Goal: Transaction & Acquisition: Purchase product/service

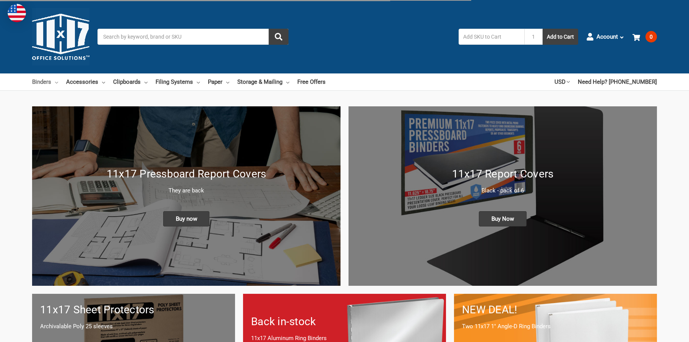
click at [37, 80] on link "Binders" at bounding box center [45, 81] width 26 height 17
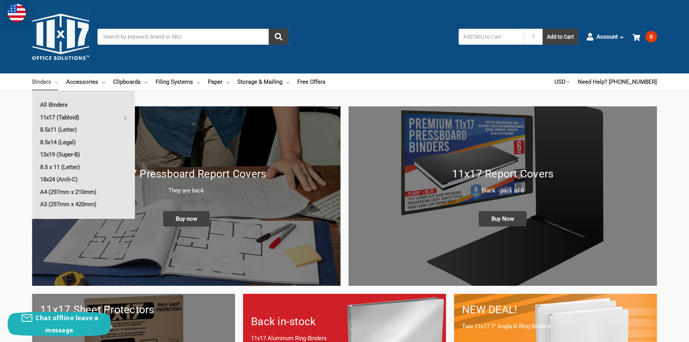
click at [55, 114] on link "11x17 (Tabloid)" at bounding box center [83, 117] width 103 height 12
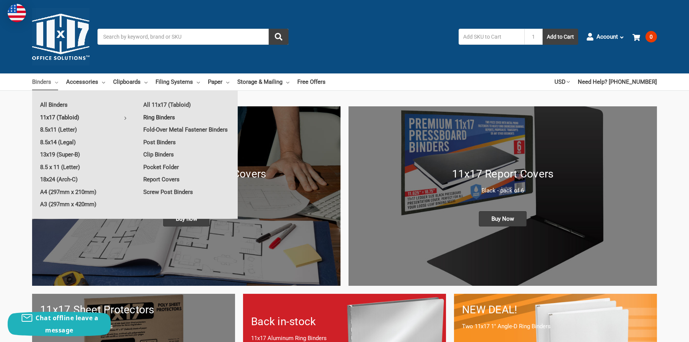
click at [155, 114] on link "Ring Binders" at bounding box center [186, 117] width 102 height 12
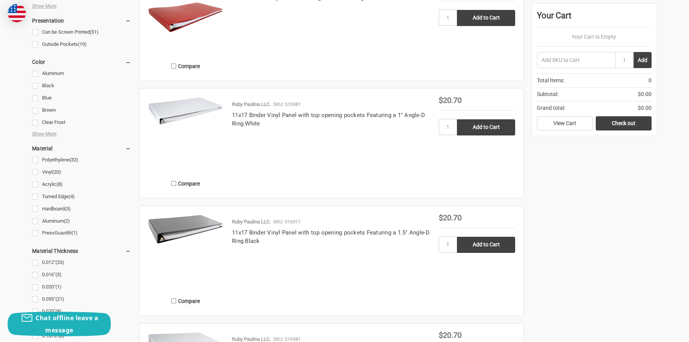
scroll to position [650, 0]
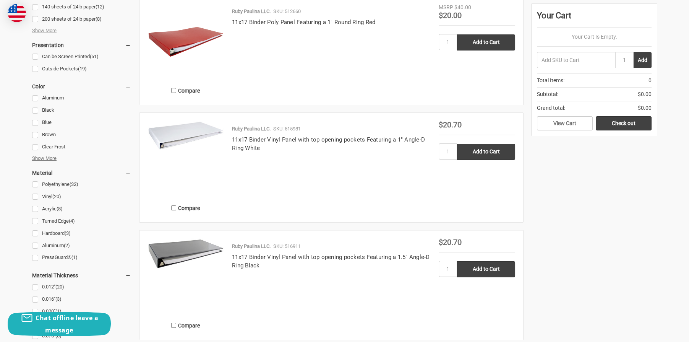
click at [46, 159] on span "Show More" at bounding box center [44, 158] width 24 height 8
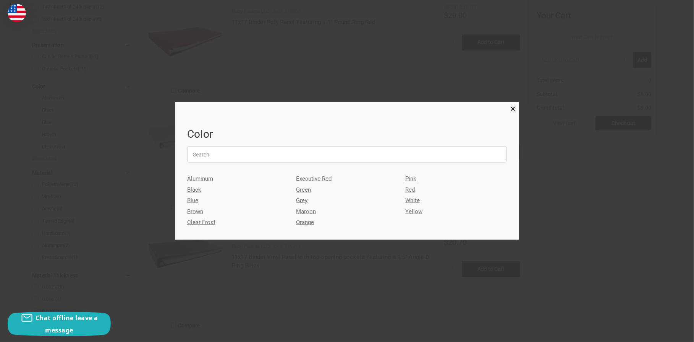
click at [414, 199] on link "White" at bounding box center [457, 200] width 102 height 11
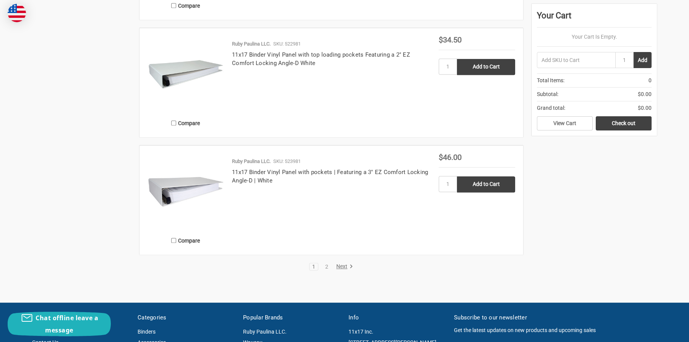
scroll to position [1261, 0]
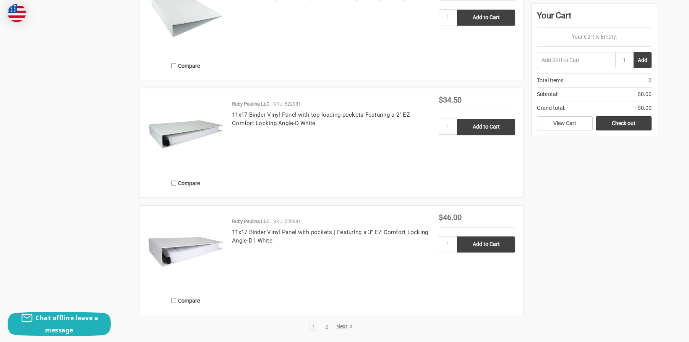
type input "3"
type input "10"
click at [494, 248] on input "Add to Cart" at bounding box center [486, 244] width 58 height 16
type input "Add to Cart"
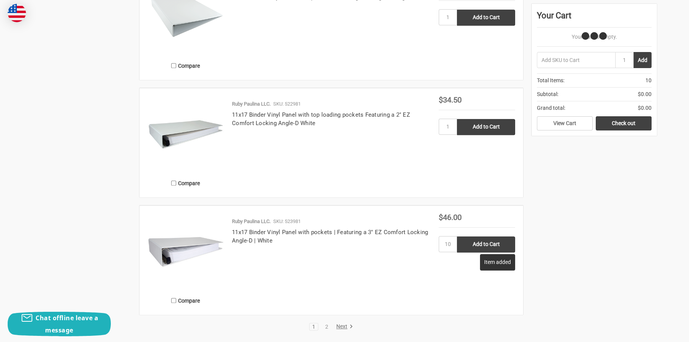
click at [342, 324] on link "Next" at bounding box center [343, 326] width 19 height 7
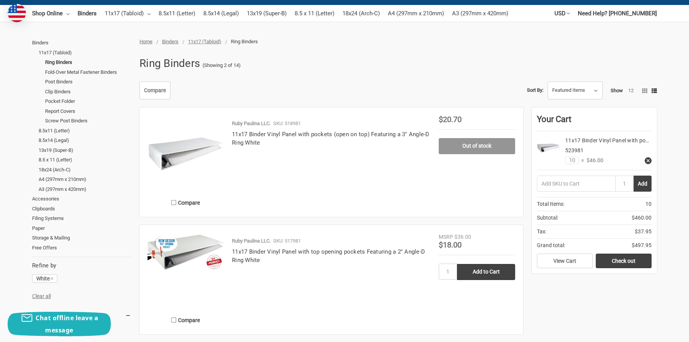
scroll to position [115, 0]
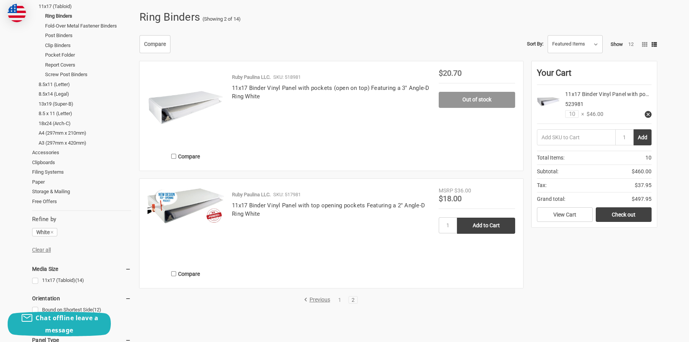
click at [313, 297] on link "Previous" at bounding box center [318, 299] width 29 height 7
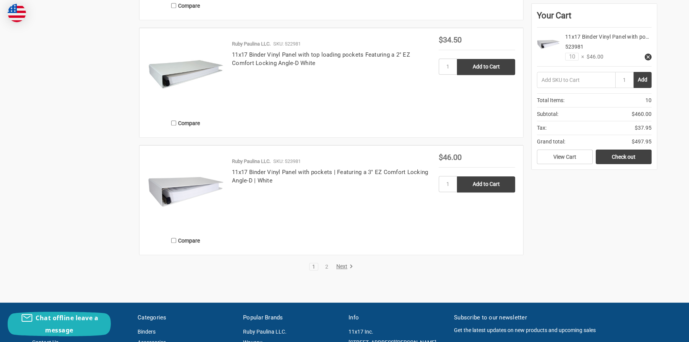
scroll to position [1338, 0]
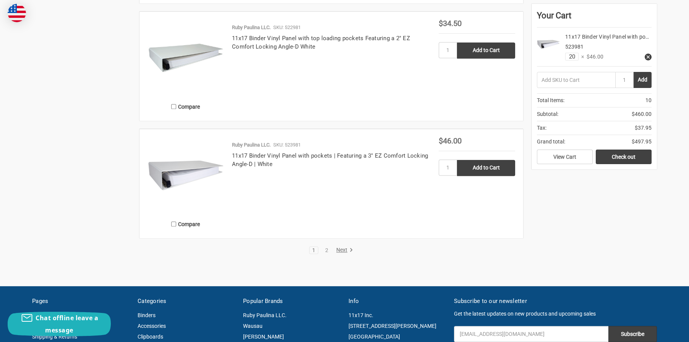
type input "20"
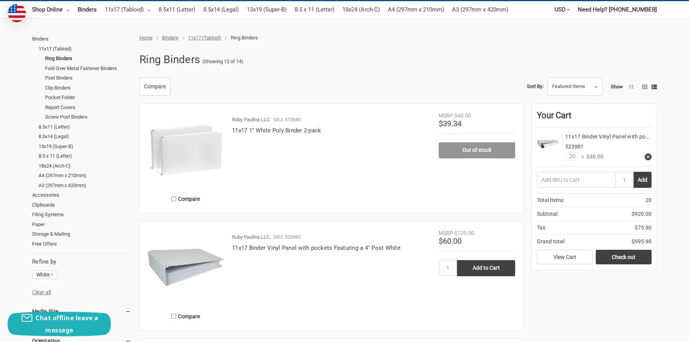
scroll to position [0, 0]
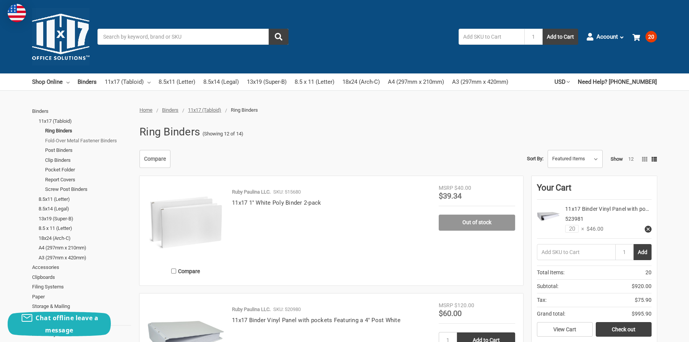
click at [79, 142] on link "Fold-Over Metal Fastener Binders" at bounding box center [88, 141] width 86 height 10
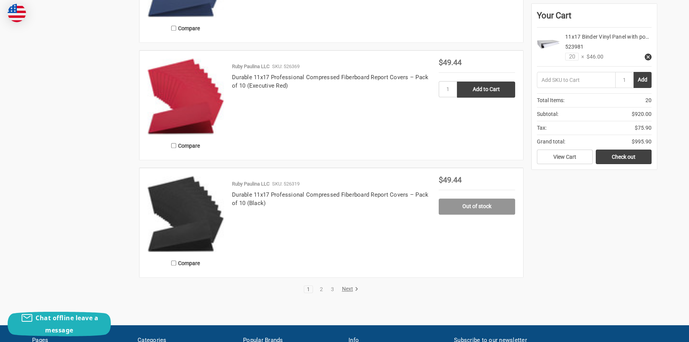
scroll to position [1299, 0]
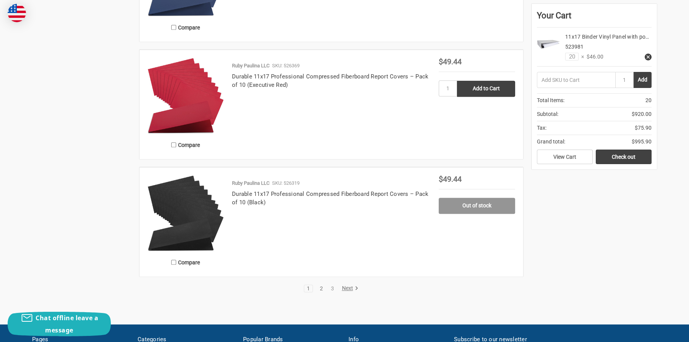
click at [320, 289] on link "2" at bounding box center [321, 287] width 8 height 5
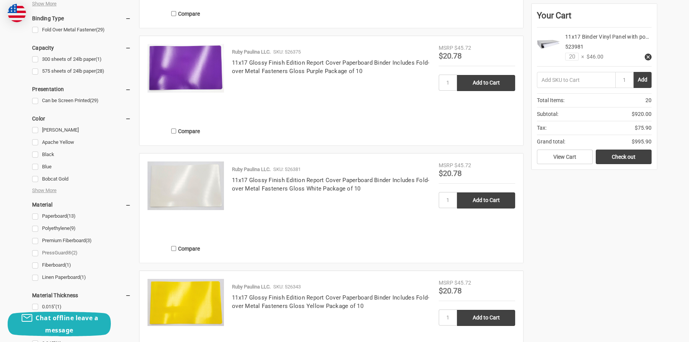
scroll to position [535, 0]
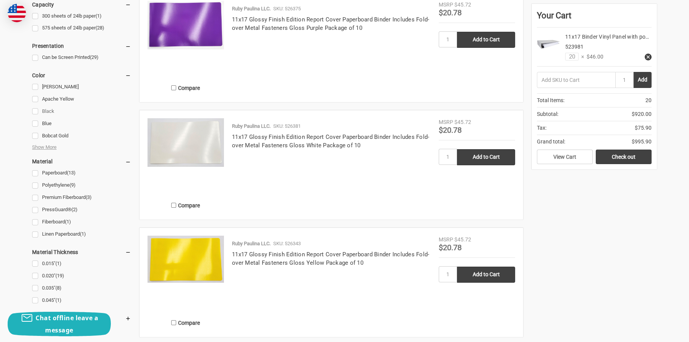
click at [36, 112] on link "Black" at bounding box center [81, 111] width 99 height 10
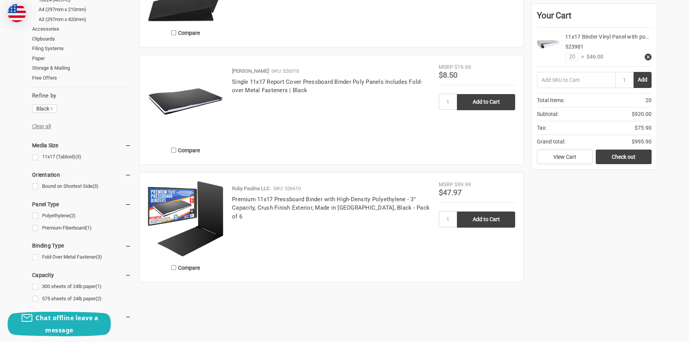
scroll to position [268, 0]
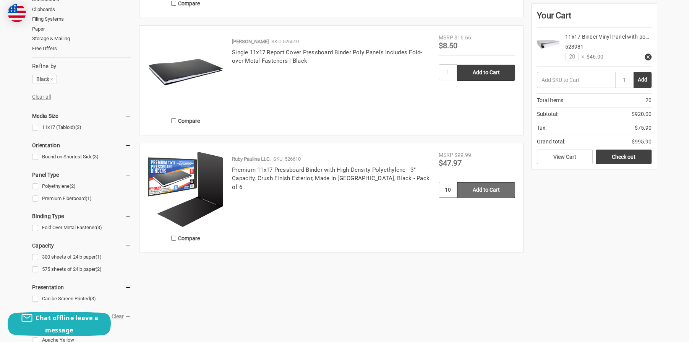
type input "10"
click at [488, 193] on input "Add to Cart" at bounding box center [486, 190] width 58 height 16
type input "Add to Cart"
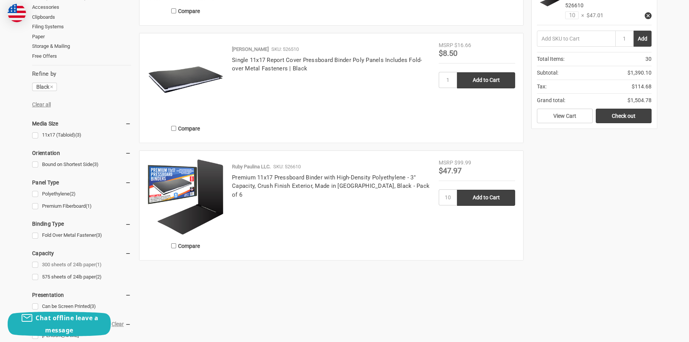
scroll to position [306, 0]
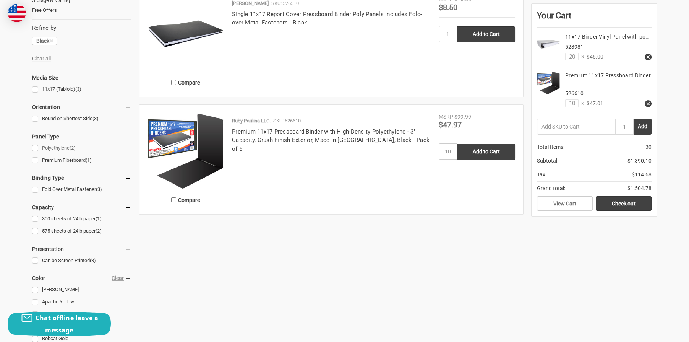
click at [37, 149] on link "Polyethylene (2)" at bounding box center [81, 148] width 99 height 10
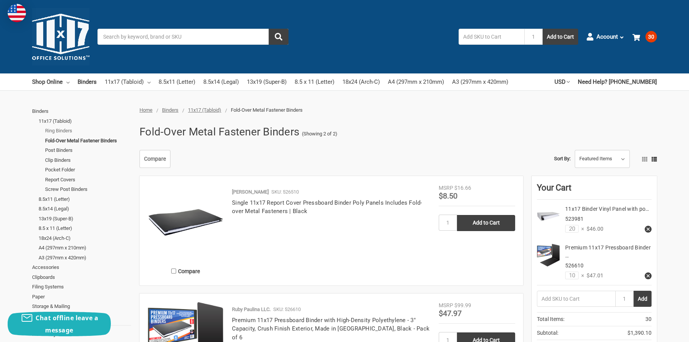
click at [62, 130] on link "Ring Binders" at bounding box center [88, 131] width 86 height 10
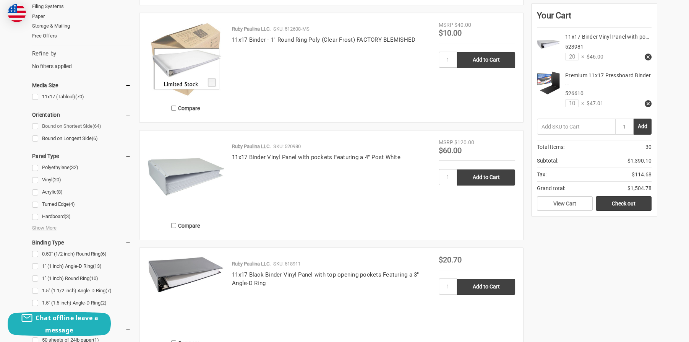
scroll to position [306, 0]
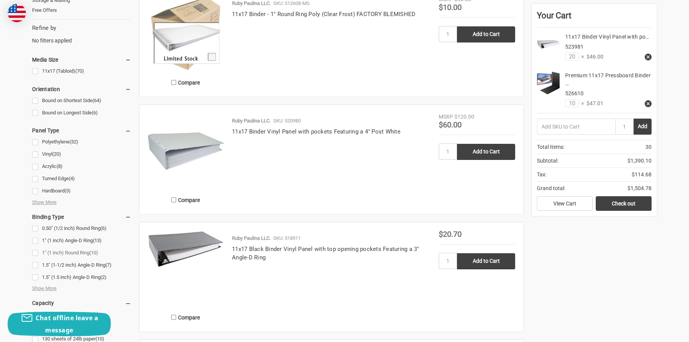
click at [35, 252] on link "1" (1 inch) Round Ring (10)" at bounding box center [81, 253] width 99 height 10
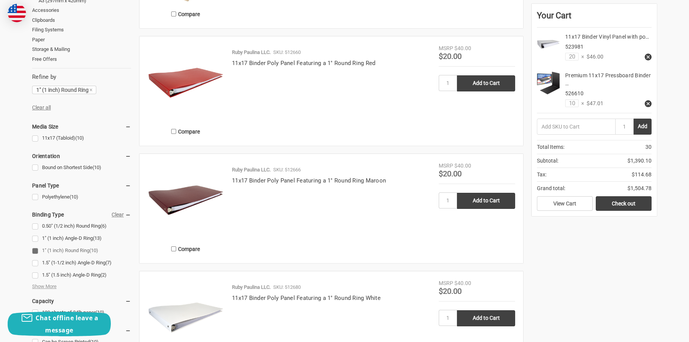
scroll to position [306, 0]
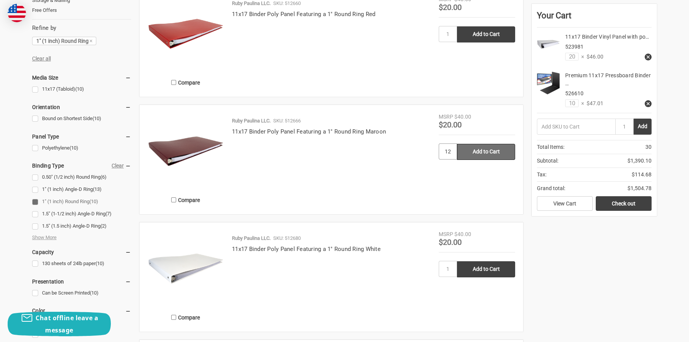
type input "12"
click at [473, 154] on input "Add to Cart" at bounding box center [486, 152] width 58 height 16
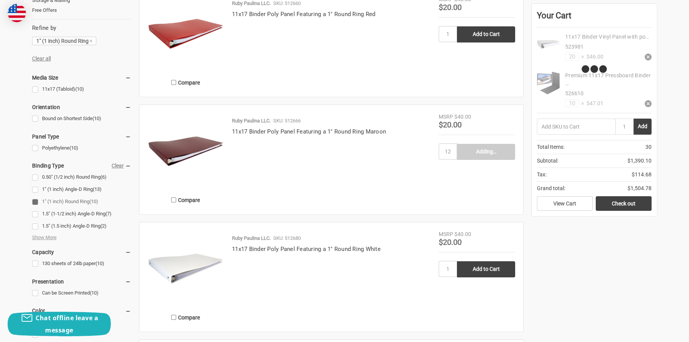
type input "Add to Cart"
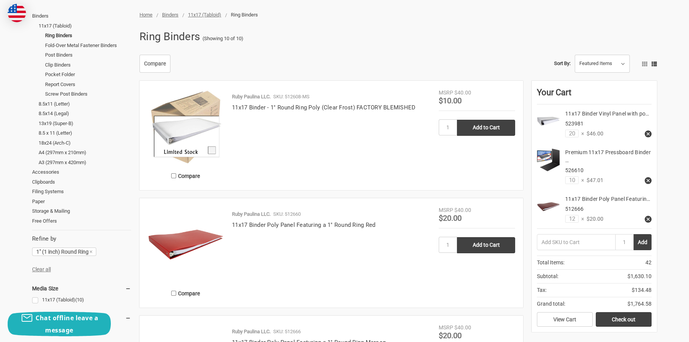
scroll to position [115, 0]
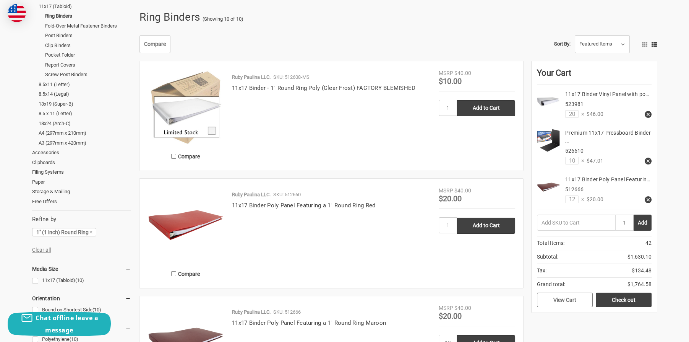
click at [564, 300] on link "View Cart" at bounding box center [565, 299] width 56 height 15
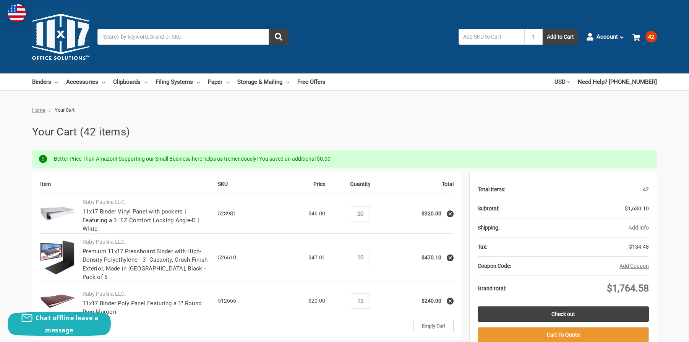
scroll to position [115, 0]
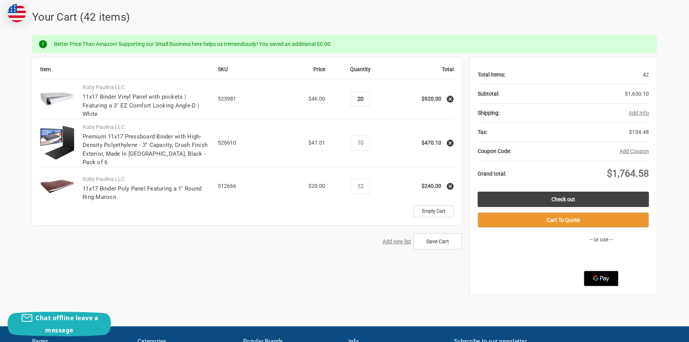
click at [359, 99] on input "20" at bounding box center [360, 99] width 13 height 7
type input "30"
click at [348, 247] on div "Item SKU Price Quantity Total Ruby Paulina LLC. 11x17 Binder Vinyl Panel with p…" at bounding box center [344, 175] width 625 height 236
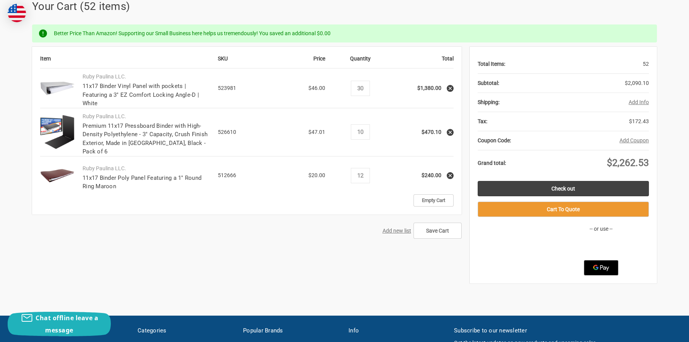
scroll to position [76, 0]
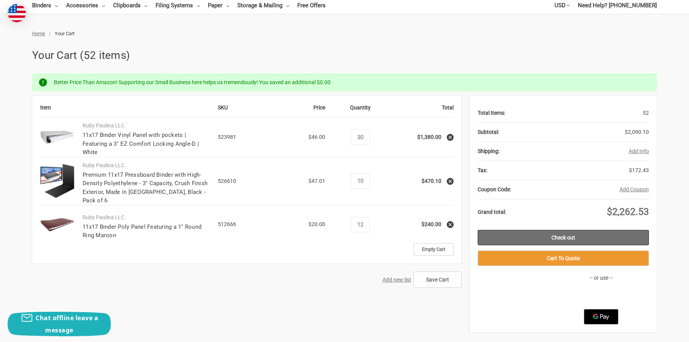
click at [559, 234] on link "Check out" at bounding box center [564, 237] width 172 height 15
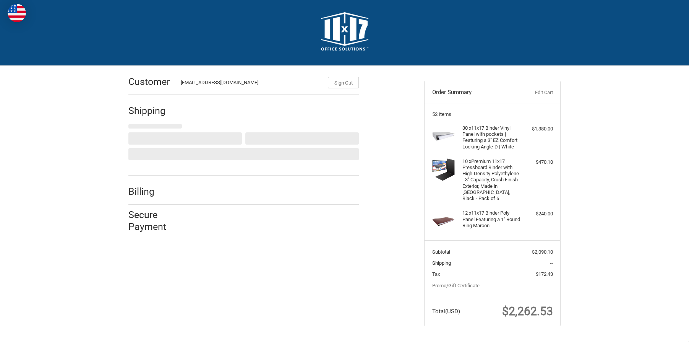
scroll to position [3, 0]
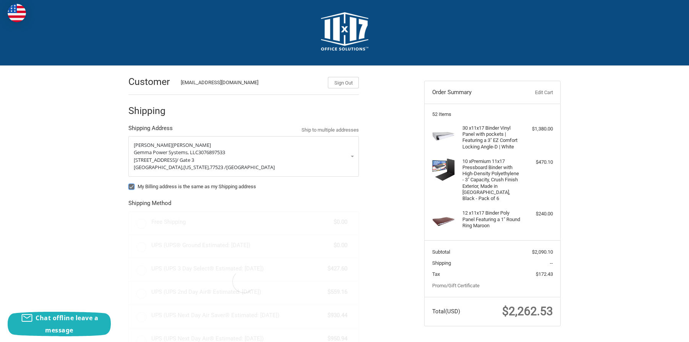
radio input "true"
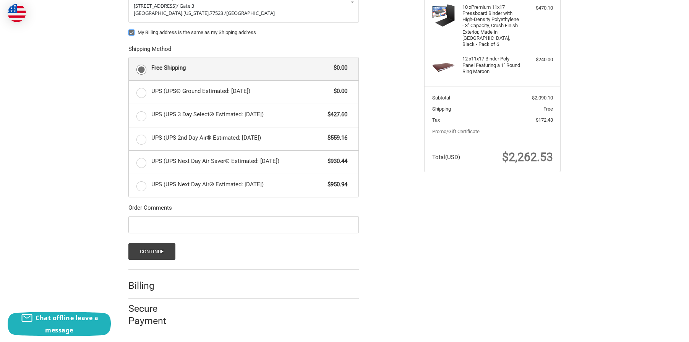
scroll to position [157, 0]
click at [141, 89] on label "UPS (UPS® Ground Estimated: [DATE]) $0.00" at bounding box center [244, 91] width 230 height 23
click at [129, 81] on input "UPS (UPS® Ground Estimated: Thu, Oct 9) $0.00" at bounding box center [129, 80] width 0 height 0
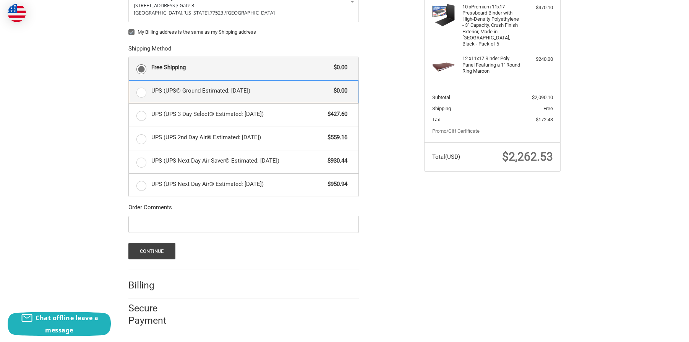
radio input "true"
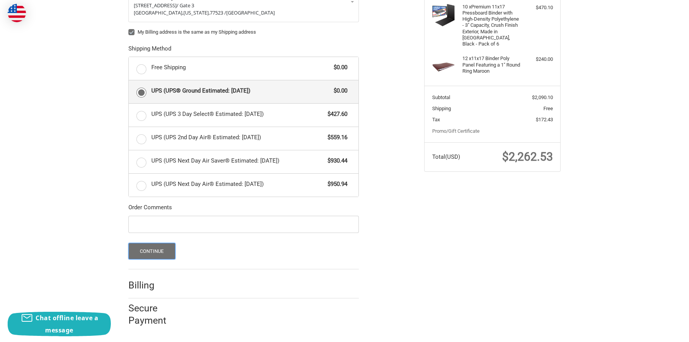
click at [152, 253] on button "Continue" at bounding box center [151, 251] width 47 height 16
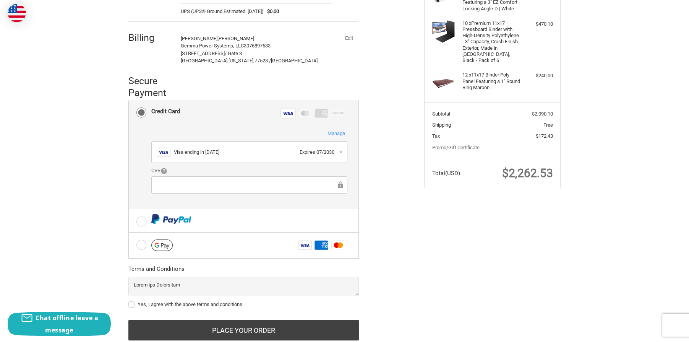
scroll to position [164, 0]
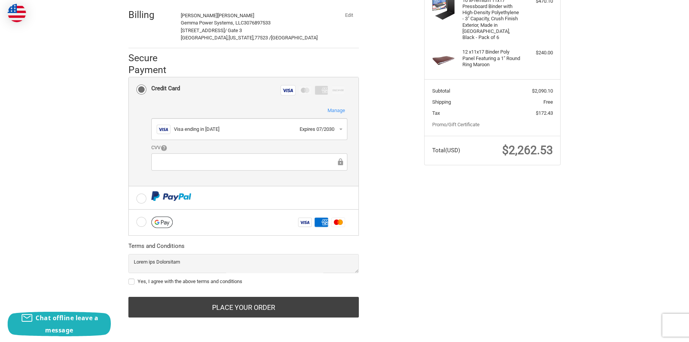
click at [133, 280] on label "Yes, I agree with the above terms and conditions" at bounding box center [243, 281] width 230 height 6
click at [129, 278] on input "Yes, I agree with the above terms and conditions" at bounding box center [128, 277] width 0 height 0
checkbox input "true"
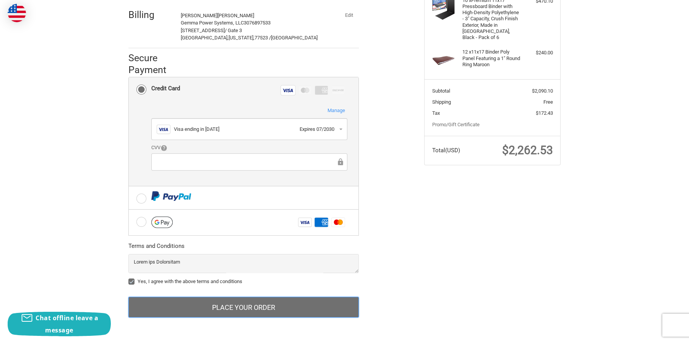
click at [221, 307] on button "Place Your Order" at bounding box center [243, 307] width 230 height 21
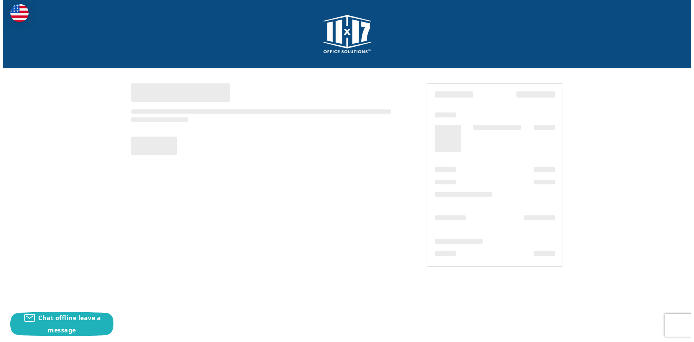
scroll to position [0, 0]
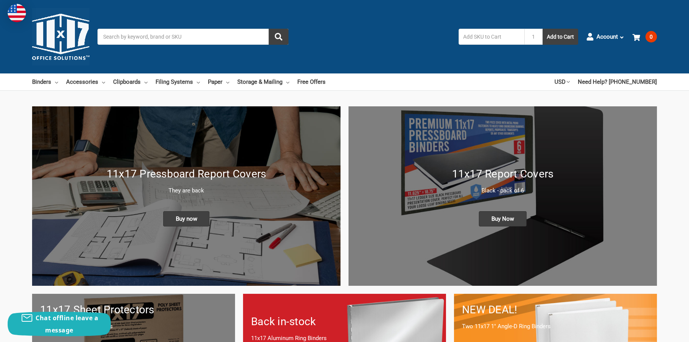
click at [483, 35] on input "text" at bounding box center [492, 37] width 66 height 16
click at [88, 85] on link "Accessories" at bounding box center [85, 81] width 39 height 17
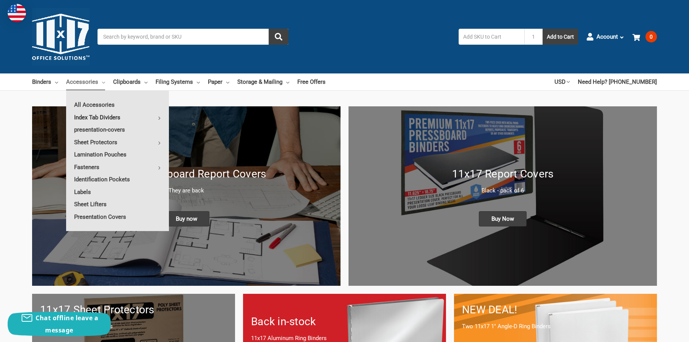
click at [108, 117] on link "Index Tab Dividers" at bounding box center [117, 117] width 103 height 12
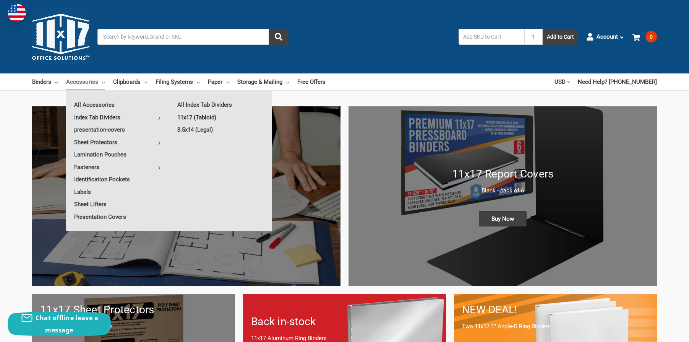
click at [217, 117] on link "11x17 (Tabloid)" at bounding box center [220, 117] width 102 height 12
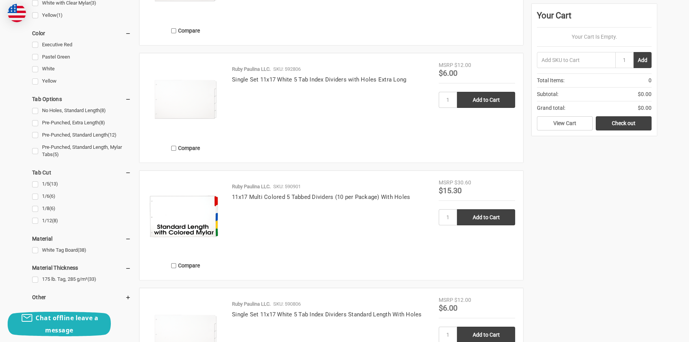
scroll to position [535, 0]
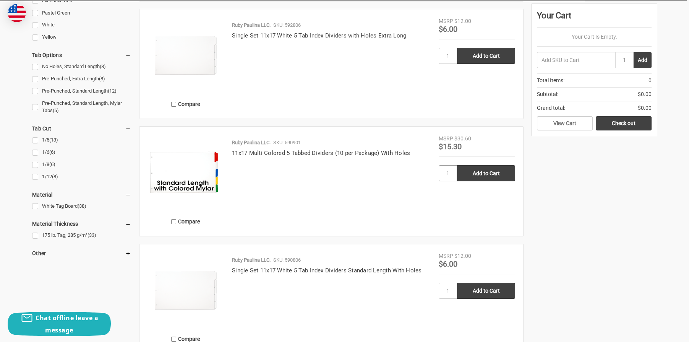
click at [453, 181] on input "1" at bounding box center [448, 173] width 18 height 16
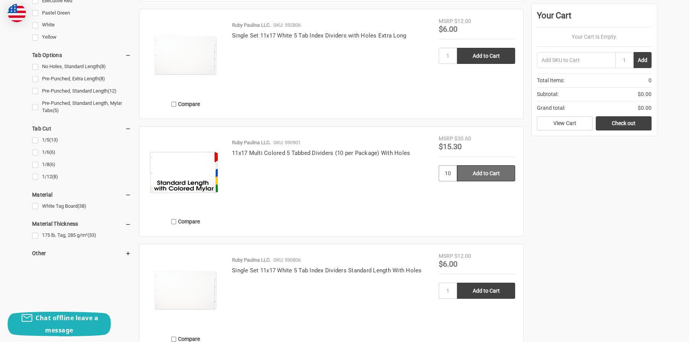
type input "10"
click at [486, 179] on input "Add to Cart" at bounding box center [486, 173] width 58 height 16
type input "Add to Cart"
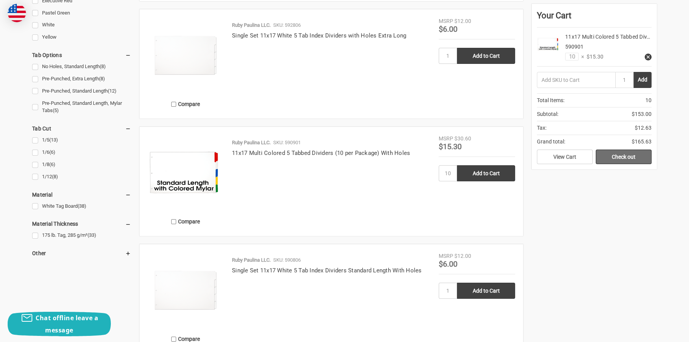
click at [621, 158] on link "Check out" at bounding box center [624, 156] width 56 height 15
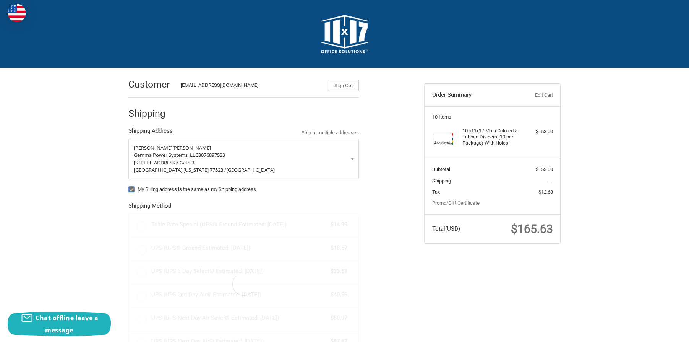
radio input "true"
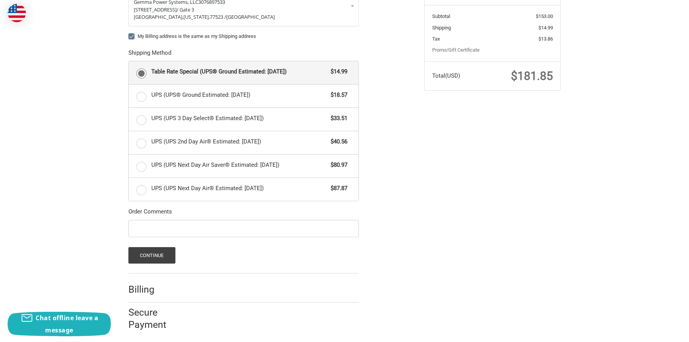
scroll to position [157, 0]
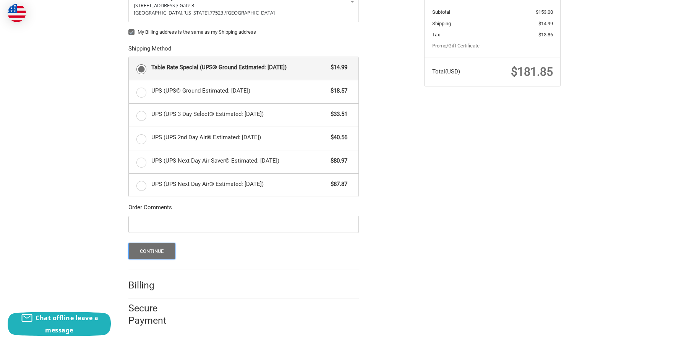
click at [150, 251] on button "Continue" at bounding box center [151, 251] width 47 height 16
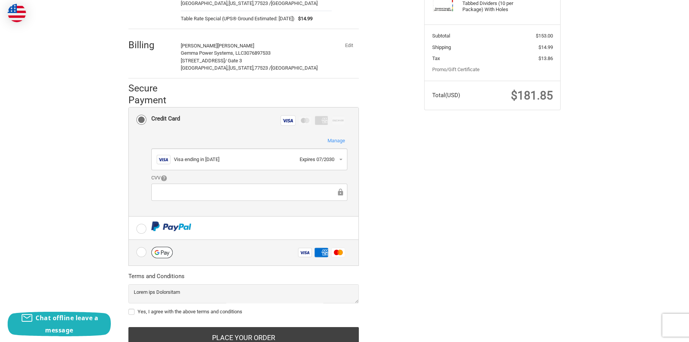
scroll to position [164, 0]
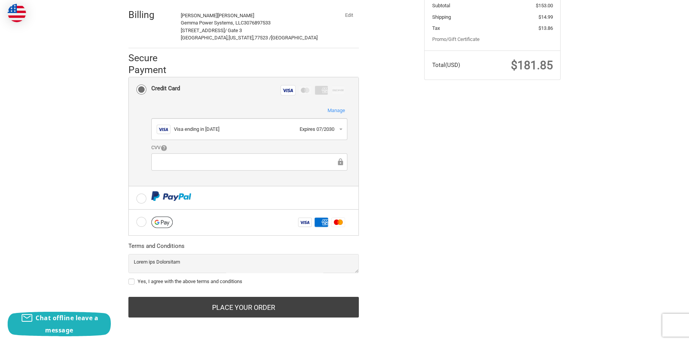
click at [131, 281] on label "Yes, I agree with the above terms and conditions" at bounding box center [243, 281] width 230 height 6
click at [129, 278] on input "Yes, I agree with the above terms and conditions" at bounding box center [128, 277] width 0 height 0
checkbox input "true"
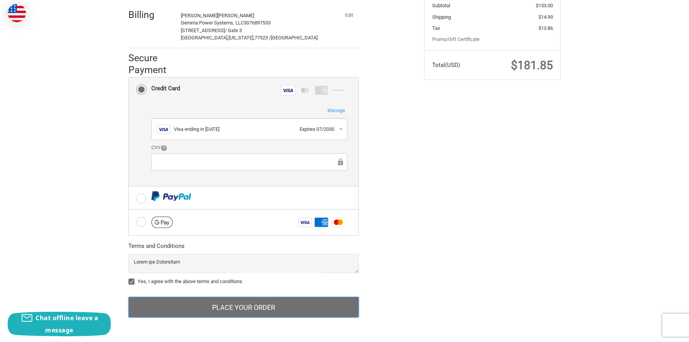
click at [246, 305] on button "Place Your Order" at bounding box center [243, 307] width 230 height 21
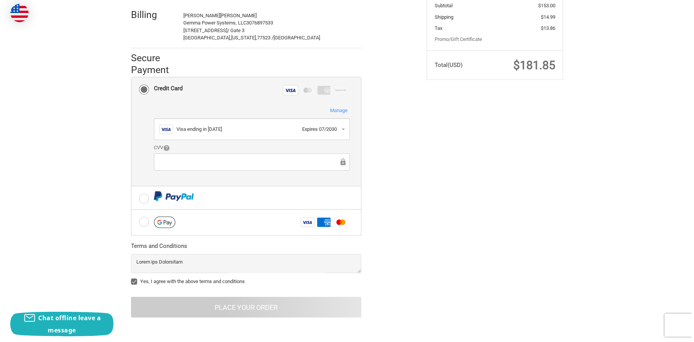
scroll to position [0, 0]
